Goal: Use online tool/utility: Utilize a website feature to perform a specific function

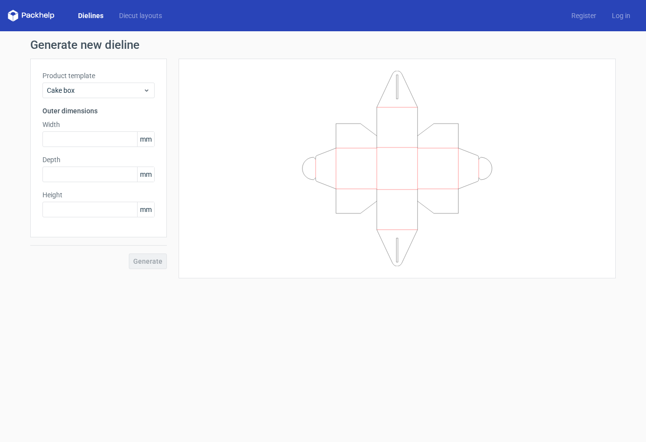
click at [154, 264] on div "Generate" at bounding box center [98, 253] width 137 height 32
click at [99, 137] on input "text" at bounding box center [98, 139] width 112 height 16
click at [94, 88] on span "Cake box" at bounding box center [95, 90] width 96 height 10
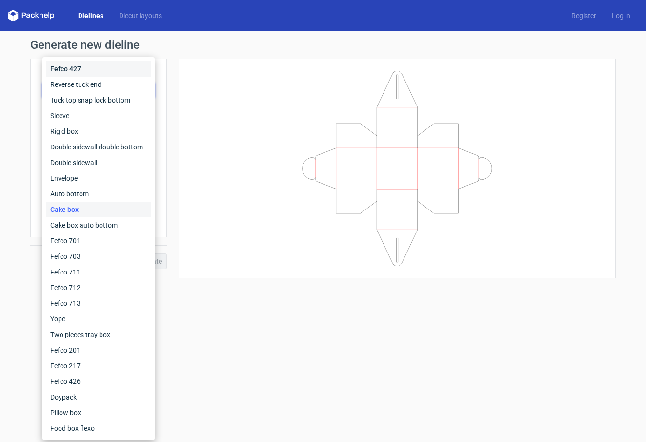
click at [75, 69] on div "Fefco 427" at bounding box center [98, 69] width 104 height 16
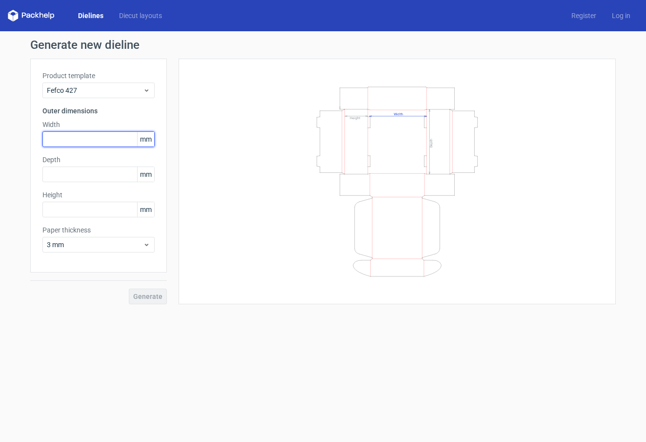
click at [83, 140] on input "text" at bounding box center [98, 139] width 112 height 16
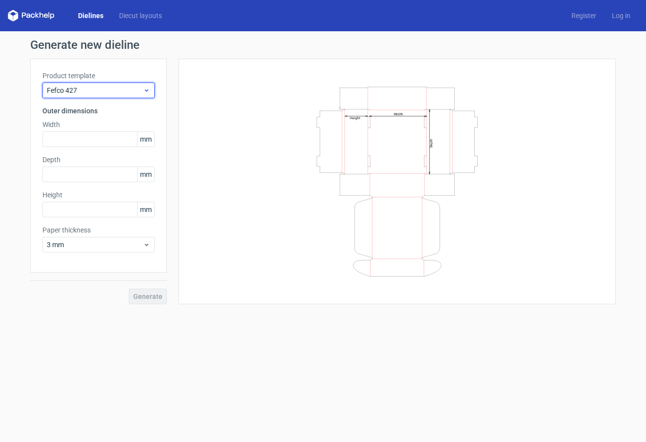
click at [95, 89] on span "Fefco 427" at bounding box center [95, 90] width 96 height 10
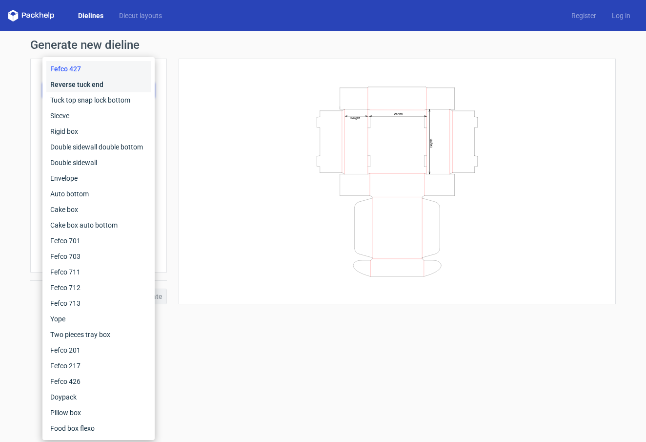
click at [85, 86] on div "Reverse tuck end" at bounding box center [98, 85] width 104 height 16
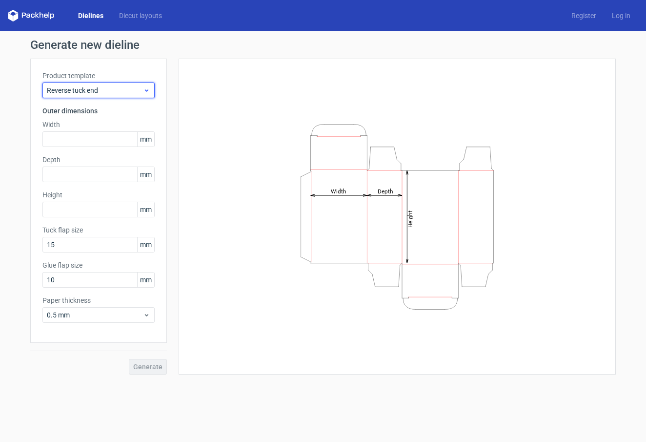
click at [105, 94] on span "Reverse tuck end" at bounding box center [95, 90] width 96 height 10
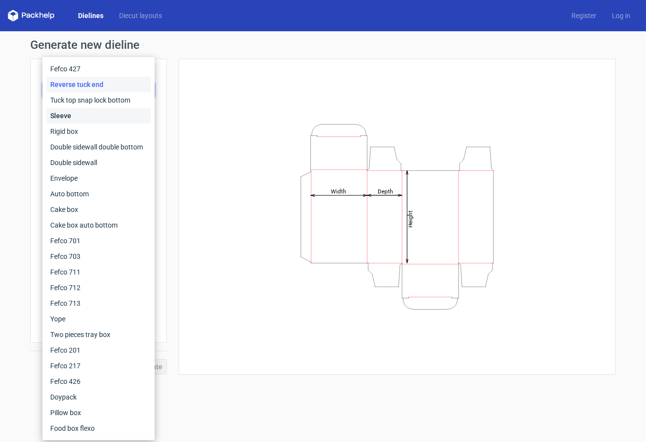
click at [69, 117] on div "Sleeve" at bounding box center [98, 116] width 104 height 16
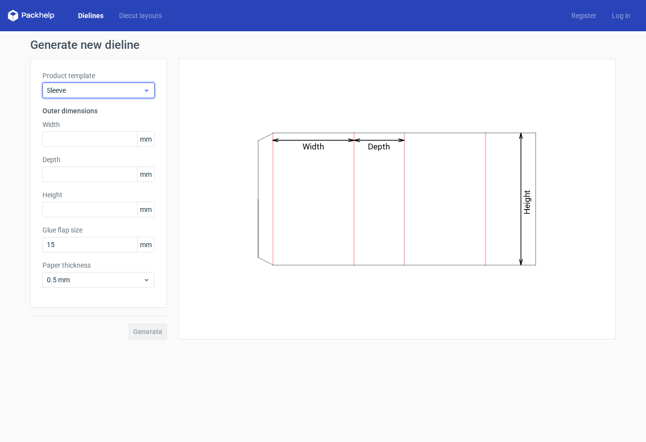
click at [104, 88] on span "Sleeve" at bounding box center [95, 90] width 96 height 10
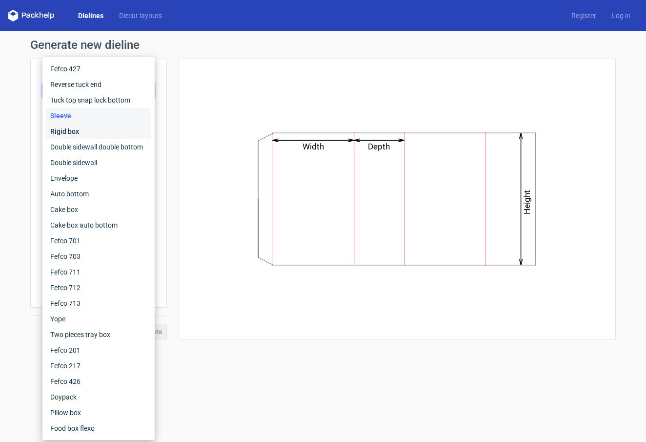
click at [70, 132] on div "Rigid box" at bounding box center [98, 132] width 104 height 16
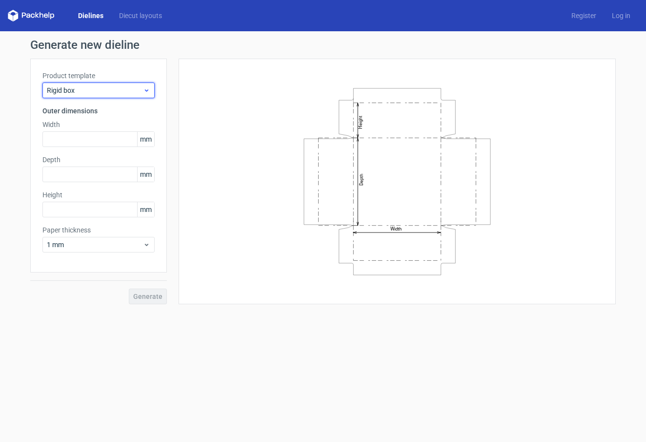
click at [80, 88] on span "Rigid box" at bounding box center [95, 90] width 96 height 10
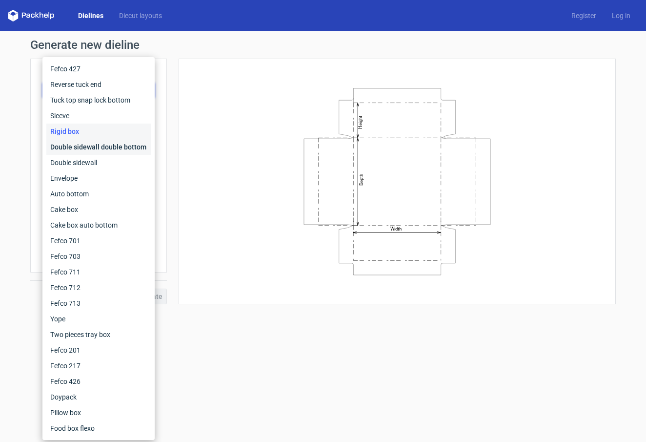
click at [71, 147] on div "Double sidewall double bottom" at bounding box center [98, 147] width 104 height 16
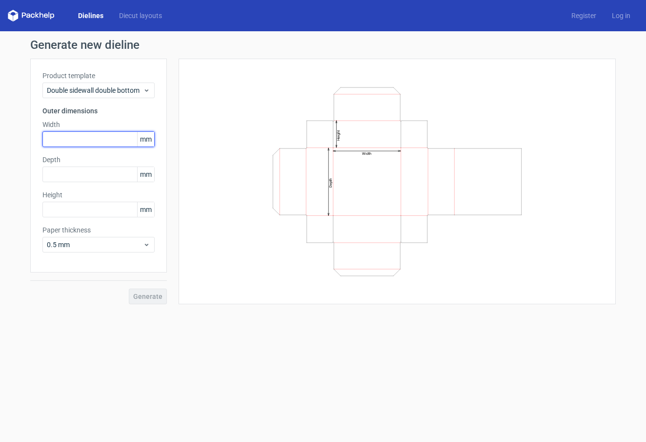
click at [68, 143] on input "text" at bounding box center [98, 139] width 112 height 16
type input "410"
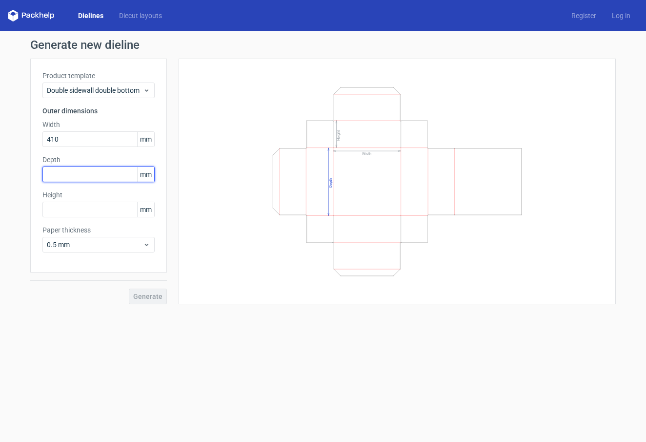
click at [68, 172] on input "text" at bounding box center [98, 174] width 112 height 16
type input "410"
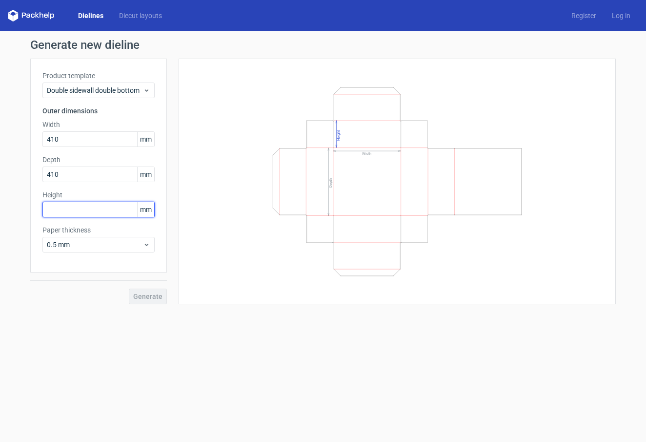
click at [68, 213] on input "text" at bounding box center [98, 210] width 112 height 16
type input "80"
click at [92, 260] on div "Product template Double sidewall double bottom Outer dimensions Width 410 mm De…" at bounding box center [98, 166] width 137 height 214
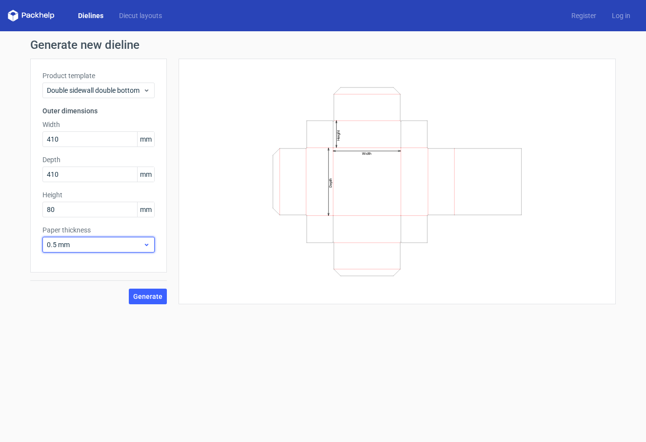
click at [141, 245] on span "0.5 mm" at bounding box center [95, 245] width 96 height 10
click at [65, 344] on div "4 mm" at bounding box center [98, 344] width 104 height 16
click at [149, 295] on span "Generate" at bounding box center [147, 296] width 29 height 7
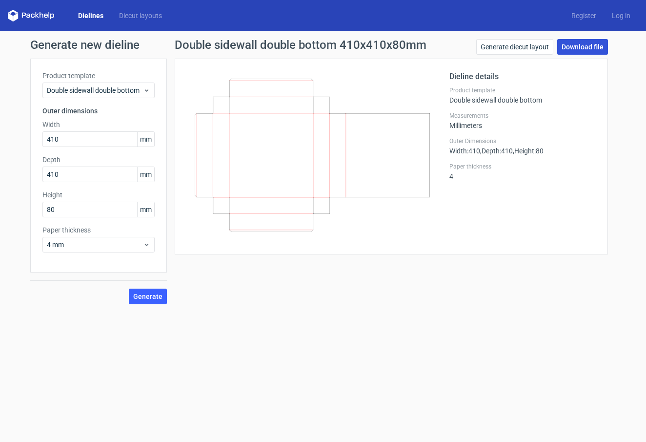
click at [577, 48] on link "Download file" at bounding box center [583, 47] width 51 height 16
click at [517, 49] on link "Generate diecut layout" at bounding box center [515, 47] width 77 height 16
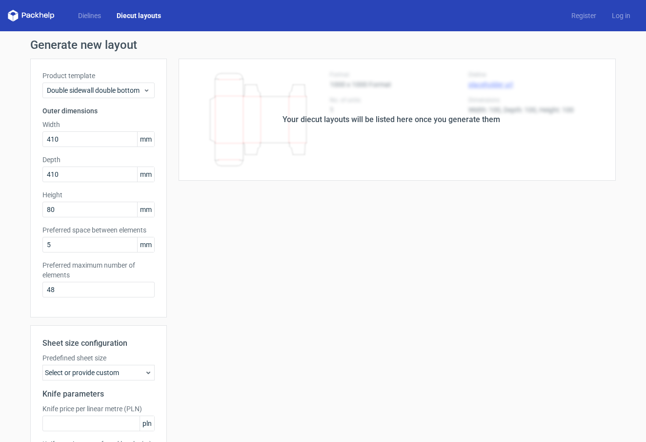
click at [498, 108] on div "Your diecut layouts will be listed here once you generate them" at bounding box center [391, 120] width 449 height 122
click at [447, 126] on div "Your diecut layouts will be listed here once you generate them" at bounding box center [391, 120] width 449 height 122
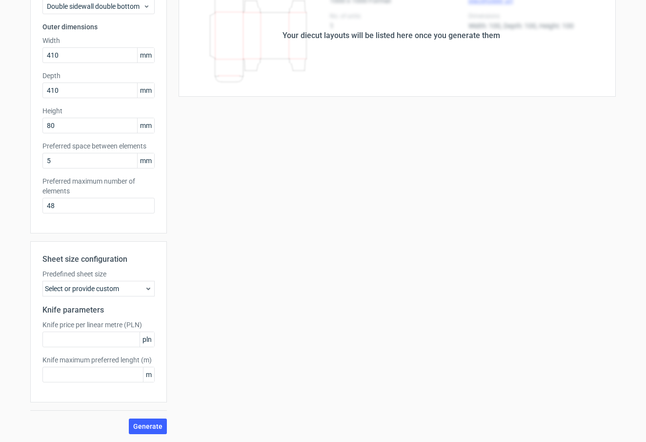
scroll to position [84, 0]
click at [150, 289] on icon at bounding box center [149, 289] width 8 height 8
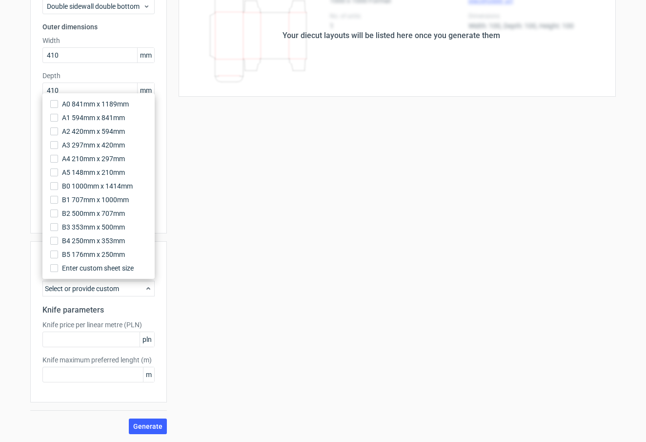
click at [196, 252] on div "Your diecut layouts will be listed here once you generate them Height Depth Wid…" at bounding box center [391, 204] width 449 height 459
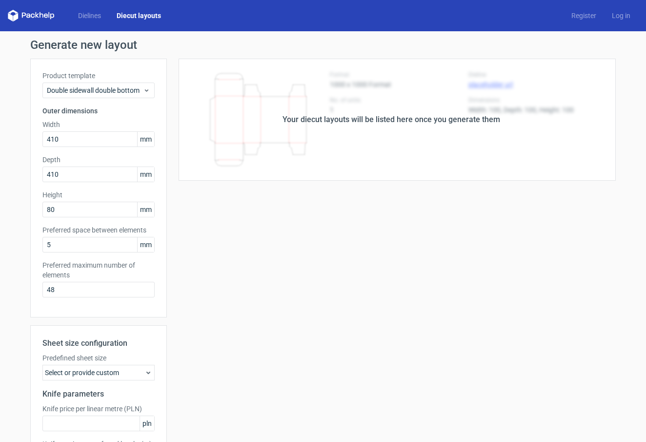
scroll to position [0, 0]
click at [95, 19] on link "Dielines" at bounding box center [89, 16] width 39 height 10
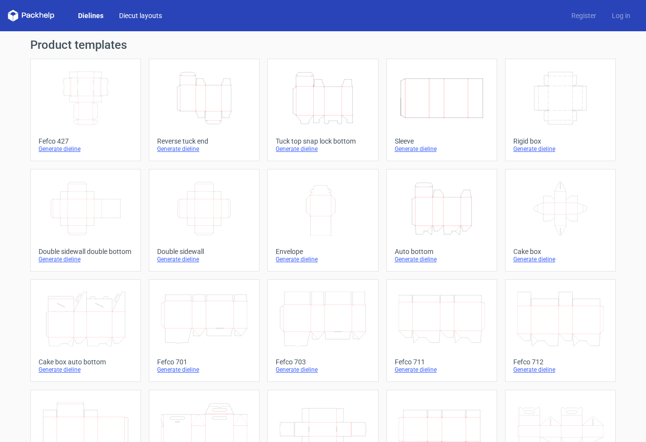
click at [144, 16] on link "Diecut layouts" at bounding box center [140, 16] width 59 height 10
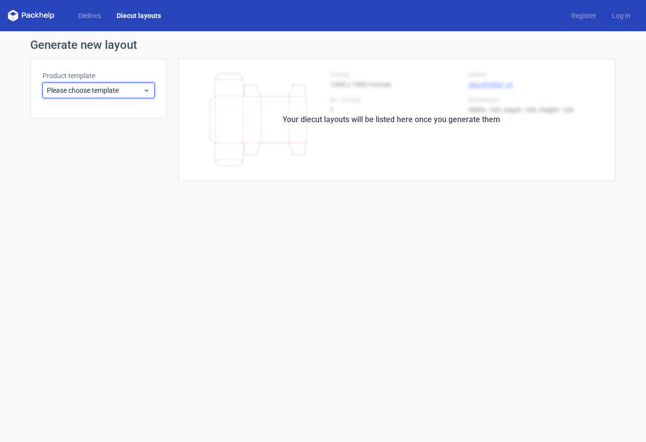
click at [126, 86] on span "Please choose template" at bounding box center [95, 90] width 96 height 10
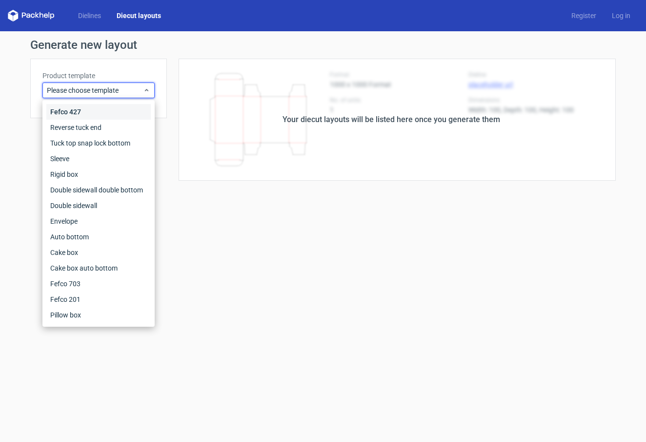
click at [84, 111] on div "Fefco 427" at bounding box center [98, 112] width 104 height 16
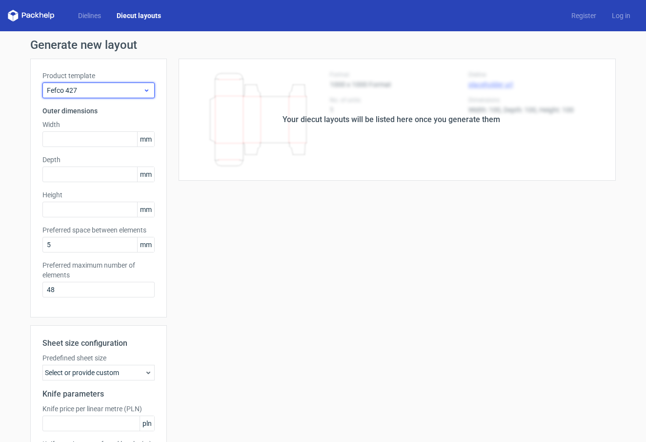
click at [111, 90] on span "Fefco 427" at bounding box center [95, 90] width 96 height 10
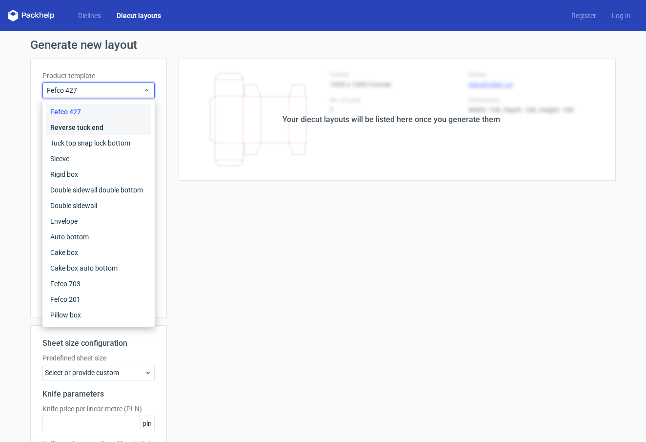
click at [73, 128] on div "Reverse tuck end" at bounding box center [98, 128] width 104 height 16
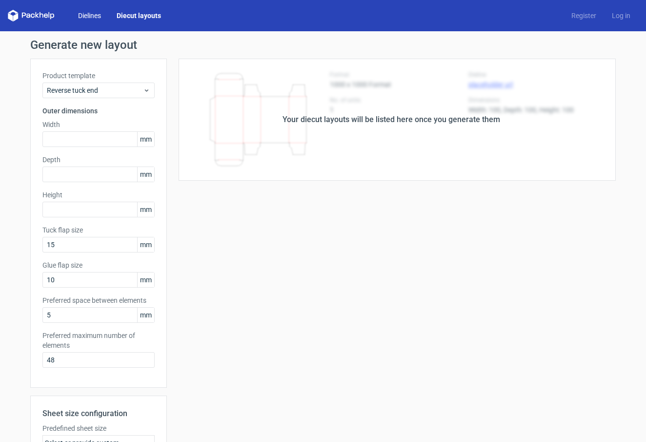
click at [94, 18] on link "Dielines" at bounding box center [89, 16] width 39 height 10
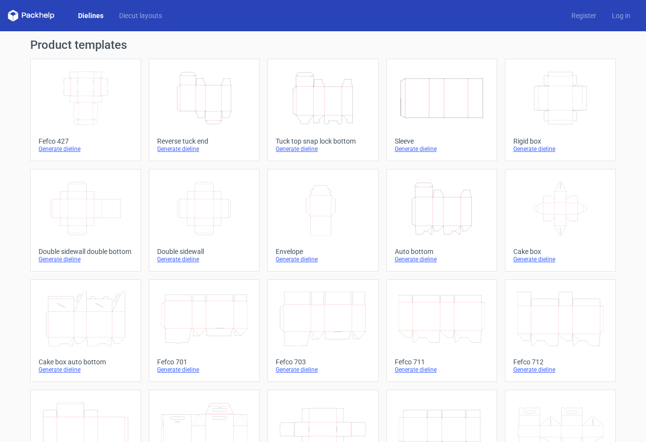
click at [424, 103] on icon "Width Depth Height" at bounding box center [442, 98] width 86 height 55
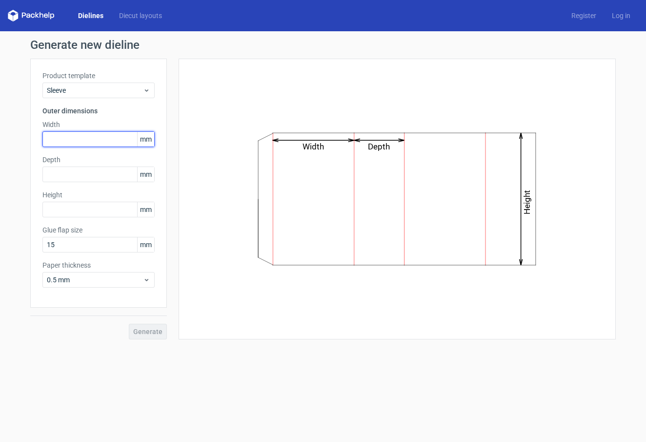
click at [99, 143] on input "text" at bounding box center [98, 139] width 112 height 16
type input "45"
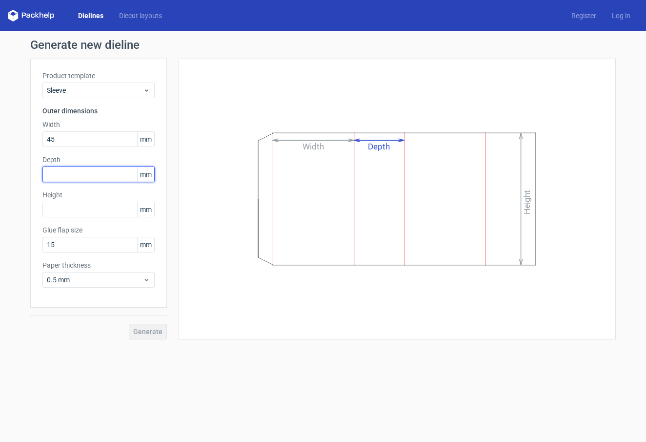
click at [89, 171] on input "text" at bounding box center [98, 174] width 112 height 16
type input "45"
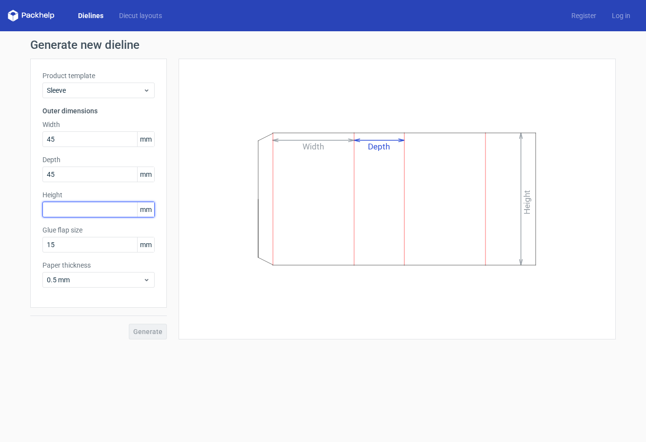
click at [88, 211] on input "text" at bounding box center [98, 210] width 112 height 16
type input "100"
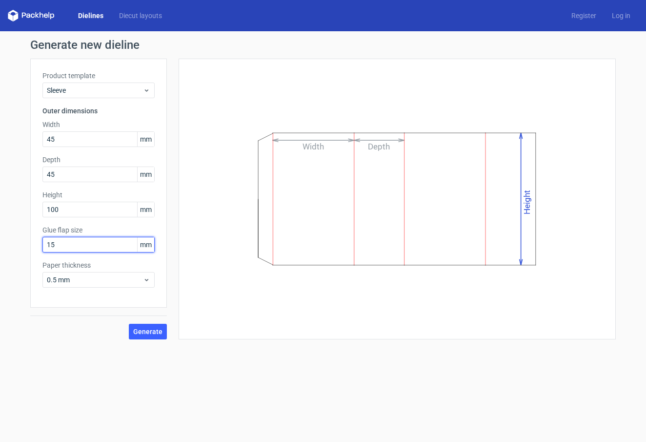
click at [104, 244] on input "15" at bounding box center [98, 245] width 112 height 16
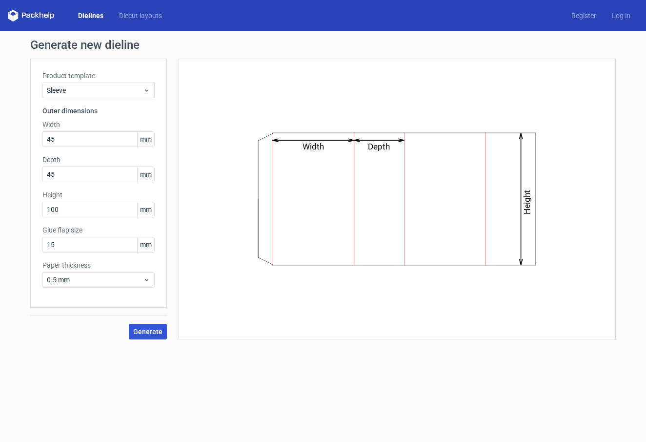
click at [150, 330] on span "Generate" at bounding box center [147, 331] width 29 height 7
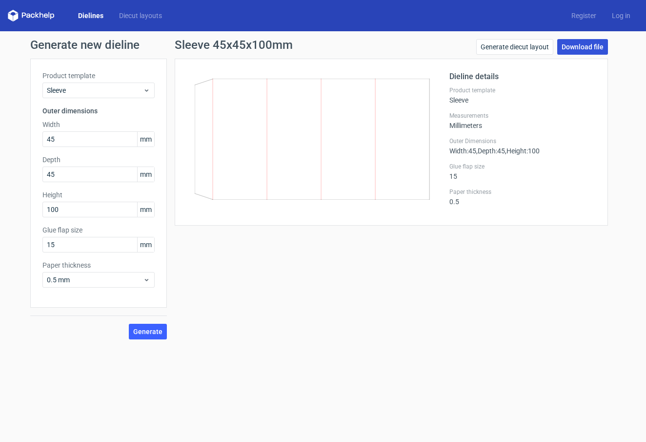
click at [574, 49] on link "Download file" at bounding box center [583, 47] width 51 height 16
click at [526, 49] on link "Generate diecut layout" at bounding box center [515, 47] width 77 height 16
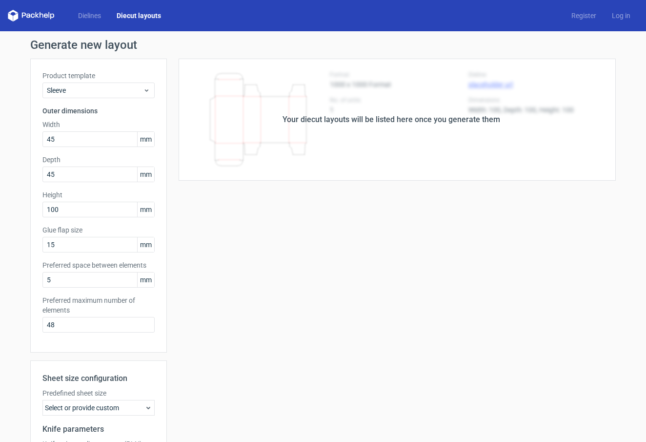
click at [352, 120] on div "Your diecut layouts will be listed here once you generate them" at bounding box center [392, 120] width 218 height 12
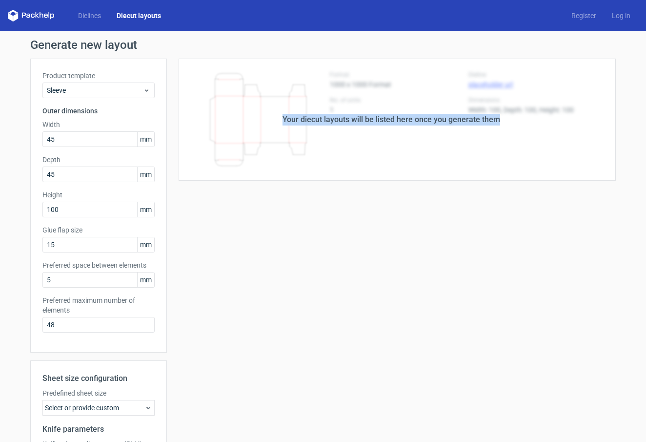
drag, startPoint x: 284, startPoint y: 117, endPoint x: 503, endPoint y: 120, distance: 219.2
click at [504, 119] on div "Your diecut layouts will be listed here once you generate them" at bounding box center [391, 120] width 449 height 122
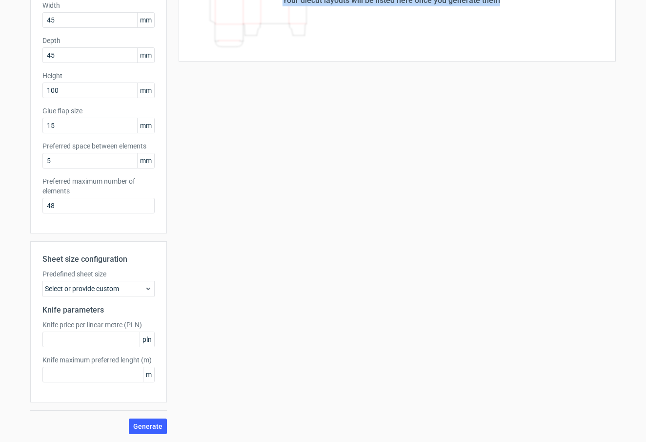
scroll to position [119, 0]
click at [147, 290] on icon at bounding box center [149, 289] width 8 height 8
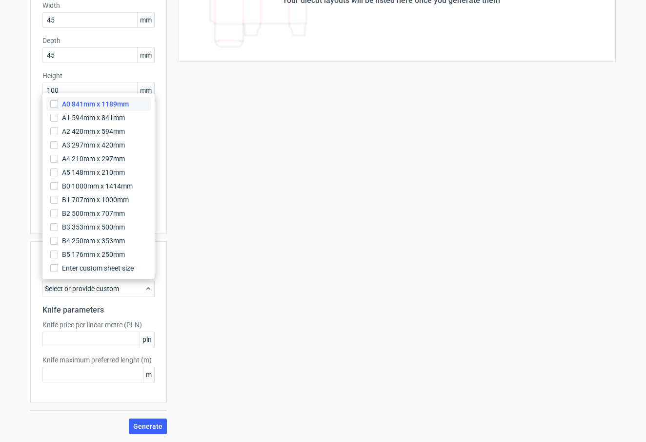
click at [79, 102] on span "A0 841mm x 1189mm" at bounding box center [95, 104] width 67 height 10
click at [58, 102] on input "A0 841mm x 1189mm" at bounding box center [54, 104] width 8 height 8
click at [183, 234] on div "Your diecut layouts will be listed here once you generate them Height Depth Wid…" at bounding box center [391, 186] width 449 height 495
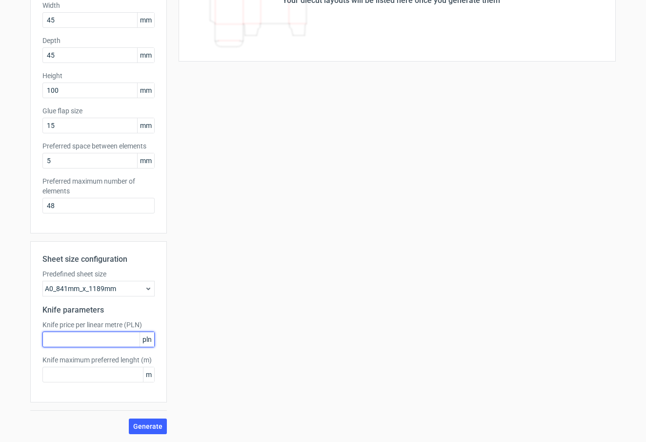
click at [130, 337] on input "text" at bounding box center [98, 340] width 112 height 16
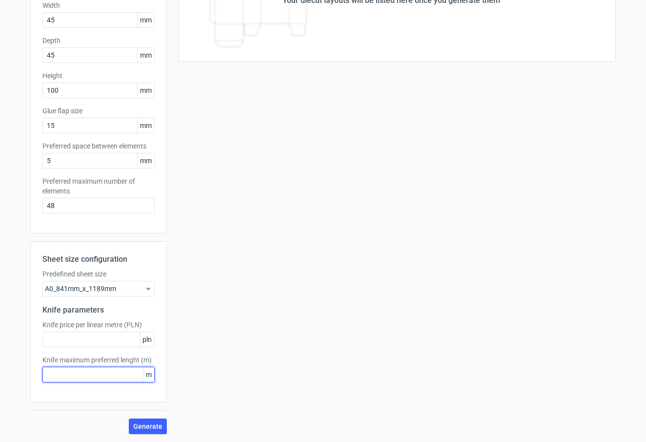
click at [125, 373] on input "text" at bounding box center [98, 375] width 112 height 16
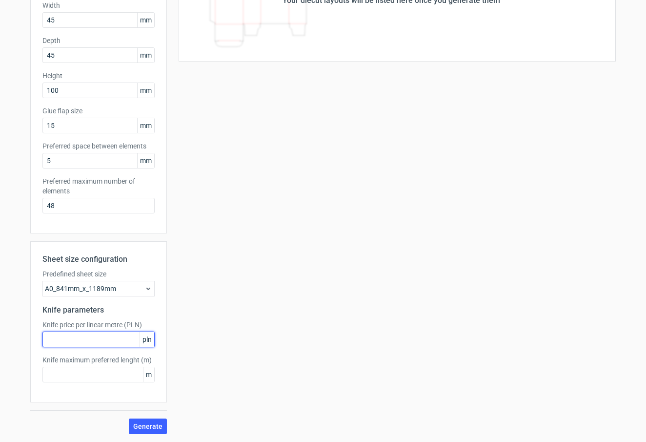
click at [91, 340] on input "text" at bounding box center [98, 340] width 112 height 16
type input "12"
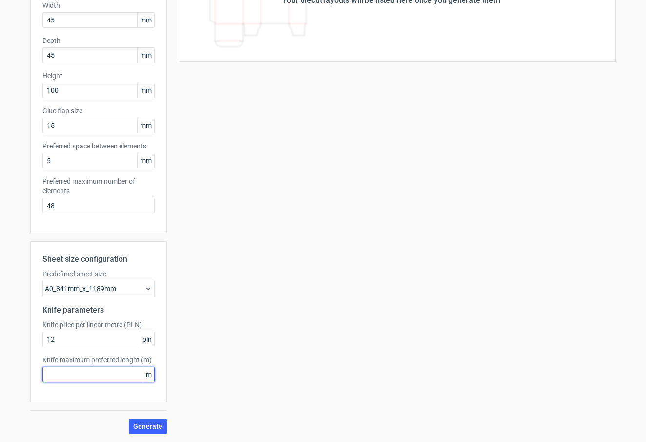
click at [86, 380] on input "text" at bounding box center [98, 375] width 112 height 16
type input "10"
click at [125, 394] on div "Sheet size configuration Predefined sheet size A0_841mm_x_1189mm Knife paramete…" at bounding box center [98, 321] width 137 height 161
click at [155, 428] on span "Generate" at bounding box center [147, 426] width 29 height 7
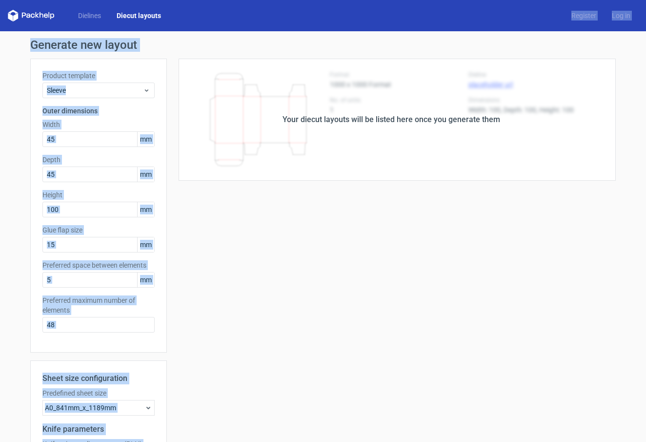
drag, startPoint x: 289, startPoint y: 23, endPoint x: 271, endPoint y: 88, distance: 67.7
click at [271, 89] on div "Dielines Diecut layouts Register Log in Generate new layout Product template Sl…" at bounding box center [323, 221] width 646 height 442
click at [145, 55] on div "Generate new layout Product template Sleeve Outer dimensions Width 45 mm Depth …" at bounding box center [323, 296] width 586 height 514
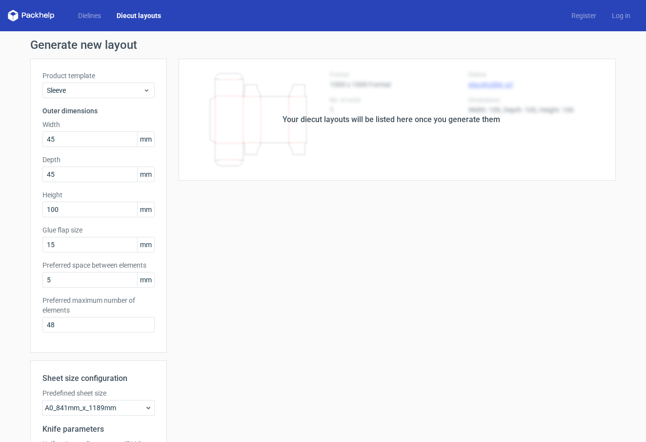
click at [10, 8] on div "Dielines Diecut layouts Register Log in" at bounding box center [323, 15] width 646 height 31
drag, startPoint x: 16, startPoint y: 13, endPoint x: 86, endPoint y: -6, distance: 72.4
click at [86, 0] on html "Dielines Diecut layouts Register Log in Generate new layout Product template Sl…" at bounding box center [323, 221] width 646 height 442
click at [621, 16] on link "Log in" at bounding box center [621, 16] width 34 height 10
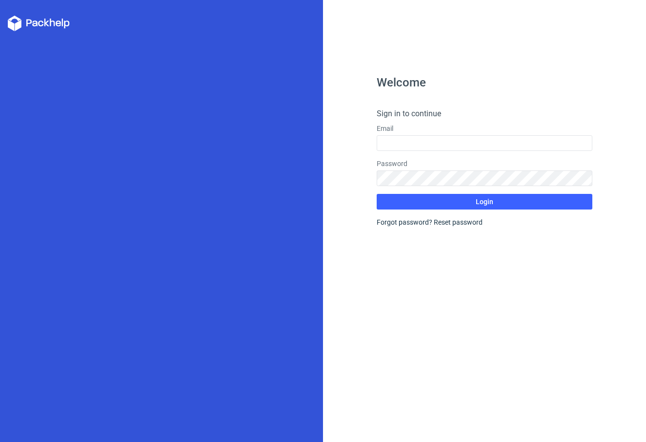
click at [599, 13] on div "Welcome Sign in to continue Email Password Login Forgot password? Reset password" at bounding box center [484, 221] width 323 height 442
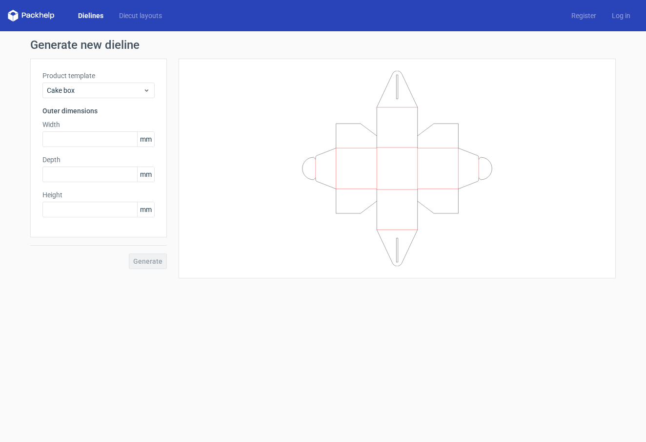
click at [264, 172] on icon at bounding box center [397, 168] width 293 height 195
click at [113, 138] on input "text" at bounding box center [98, 139] width 112 height 16
click at [93, 16] on link "Dielines" at bounding box center [90, 16] width 41 height 10
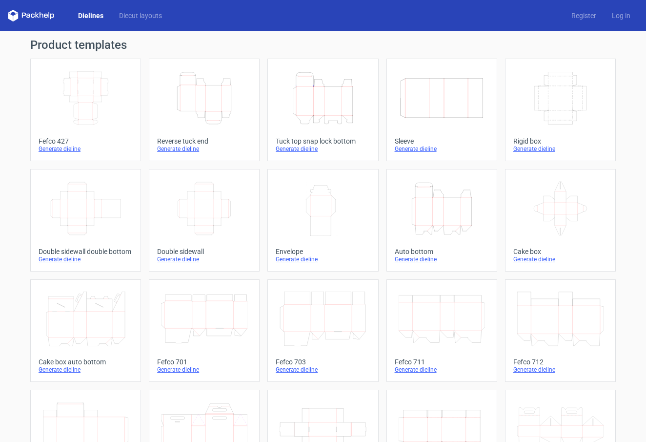
click at [61, 149] on div "Generate dieline" at bounding box center [86, 149] width 94 height 8
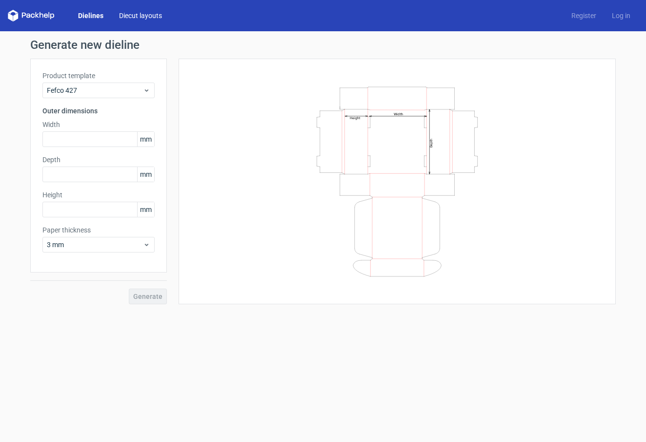
click at [126, 18] on link "Diecut layouts" at bounding box center [140, 16] width 59 height 10
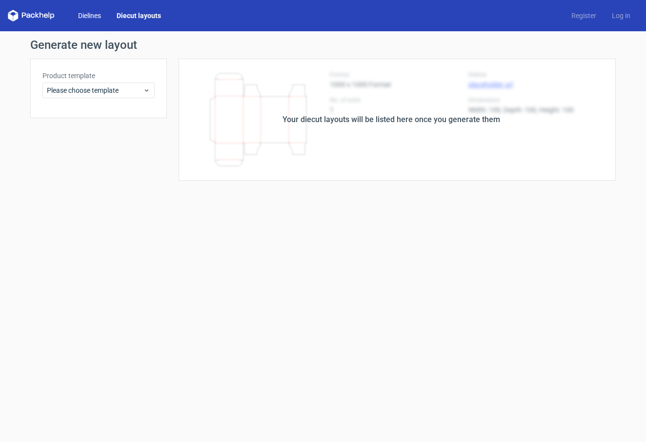
click at [95, 15] on link "Dielines" at bounding box center [89, 16] width 39 height 10
